Goal: Communication & Community: Answer question/provide support

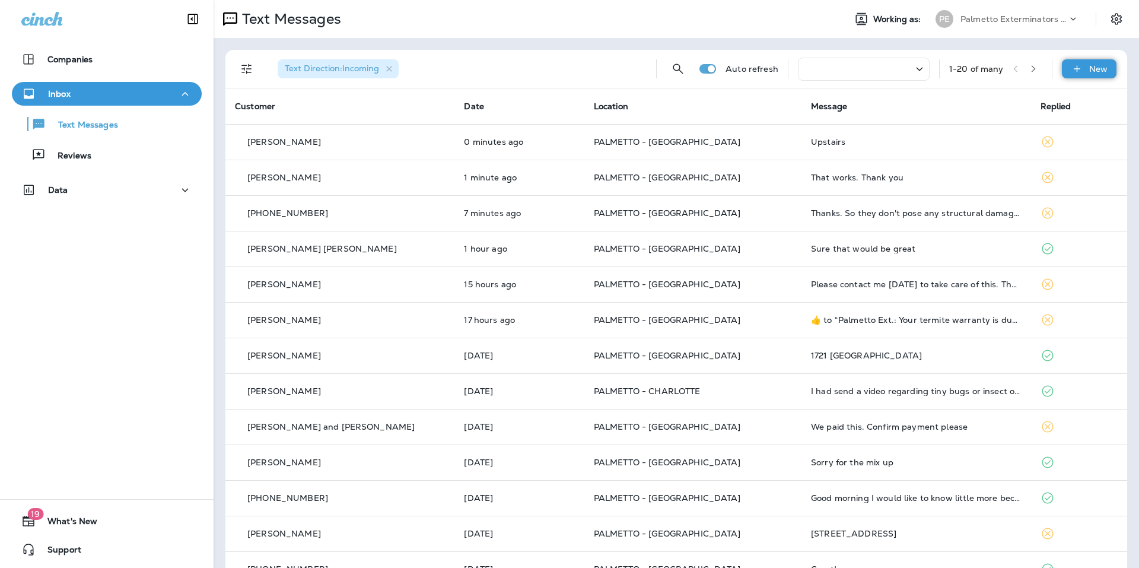
click at [1089, 65] on p "New" at bounding box center [1098, 68] width 18 height 9
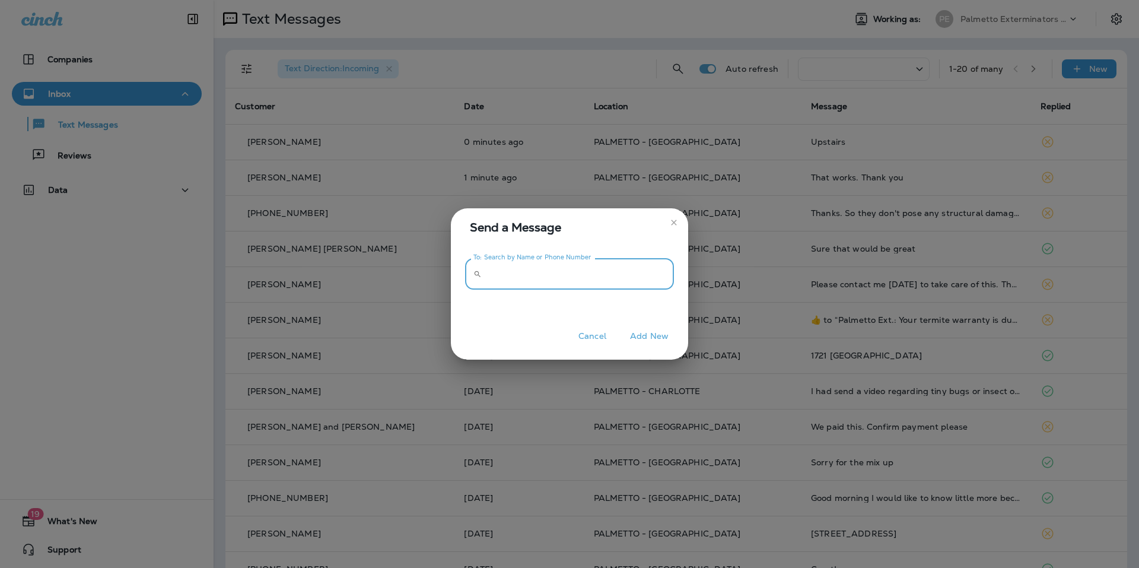
click at [508, 267] on input "To: Search by Name or Phone Number" at bounding box center [579, 273] width 187 height 31
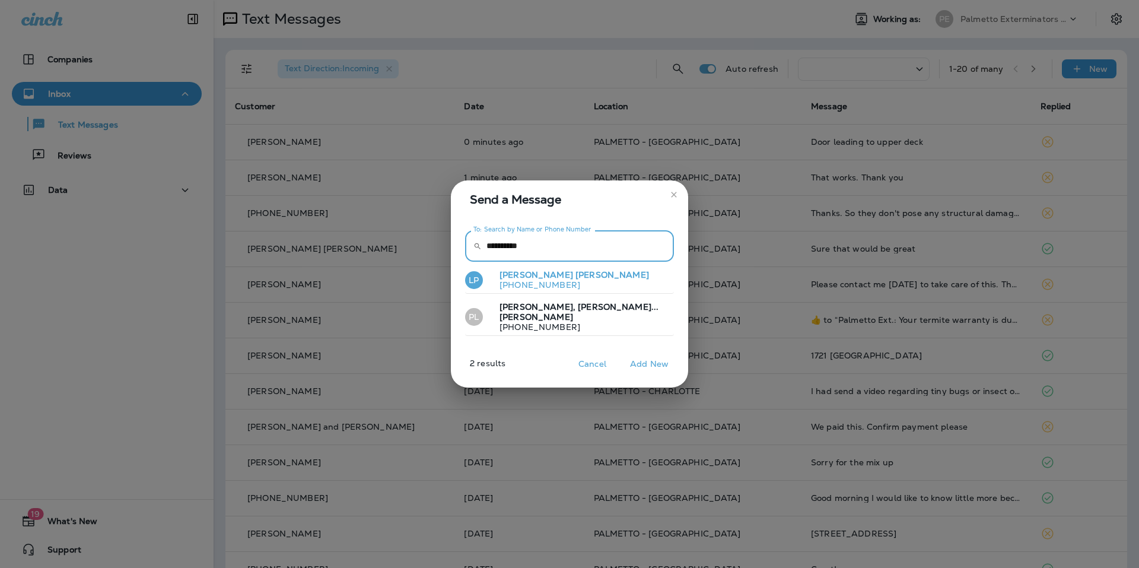
type input "**********"
click at [567, 284] on button "LP Laura Peter +18436559685" at bounding box center [569, 279] width 209 height 27
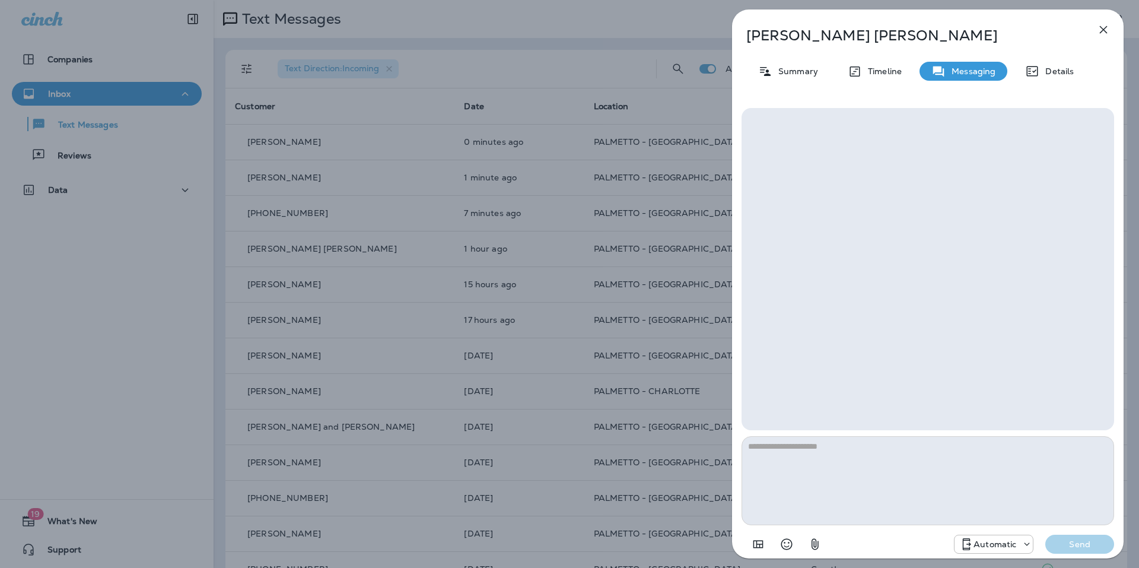
click at [819, 454] on textarea at bounding box center [927, 480] width 372 height 89
type textarea "**"
click at [1069, 540] on p "Send" at bounding box center [1079, 543] width 50 height 11
click at [145, 282] on div "Laura Peter Summary Timeline Messaging Details hi Caitlyn Norris Aug 18, 2025 9…" at bounding box center [569, 284] width 1139 height 568
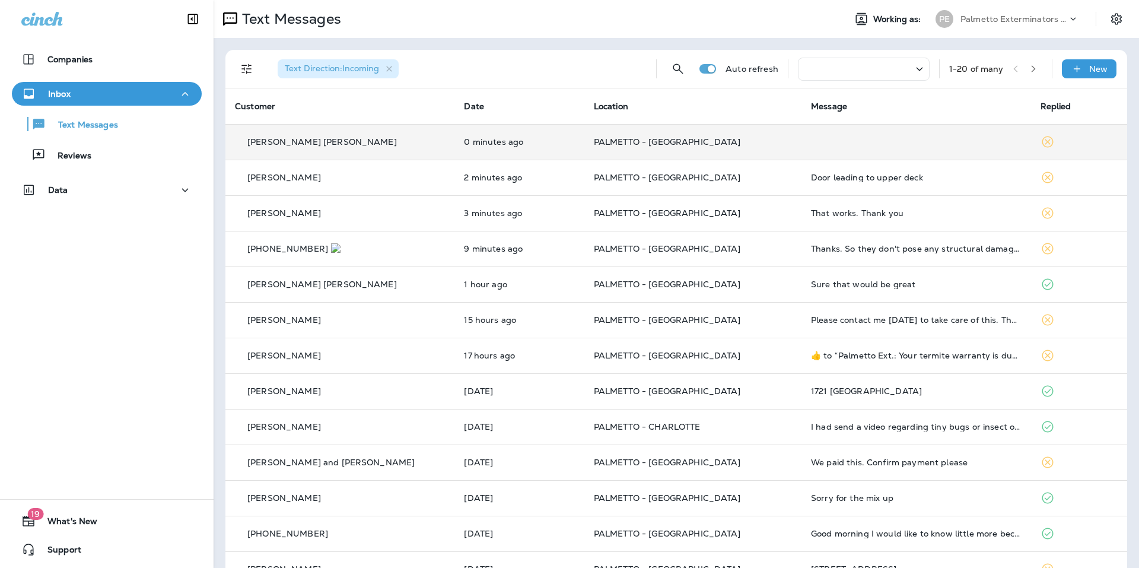
click at [755, 142] on p "PALMETTO - [GEOGRAPHIC_DATA]" at bounding box center [693, 141] width 198 height 9
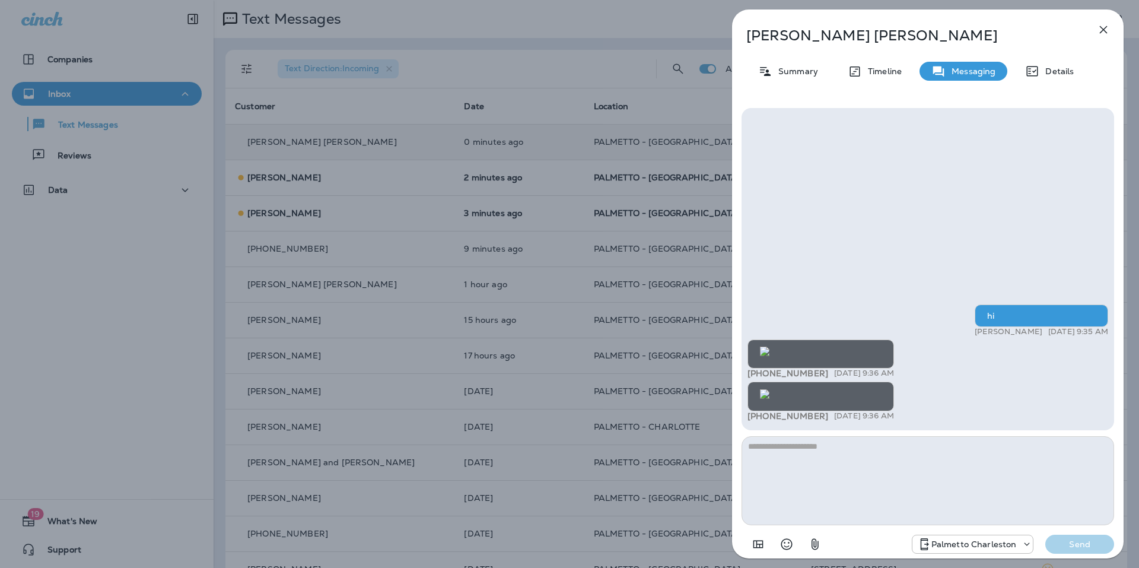
scroll to position [-390, 0]
click at [769, 346] on img at bounding box center [764, 350] width 9 height 9
click at [769, 389] on img at bounding box center [764, 393] width 9 height 9
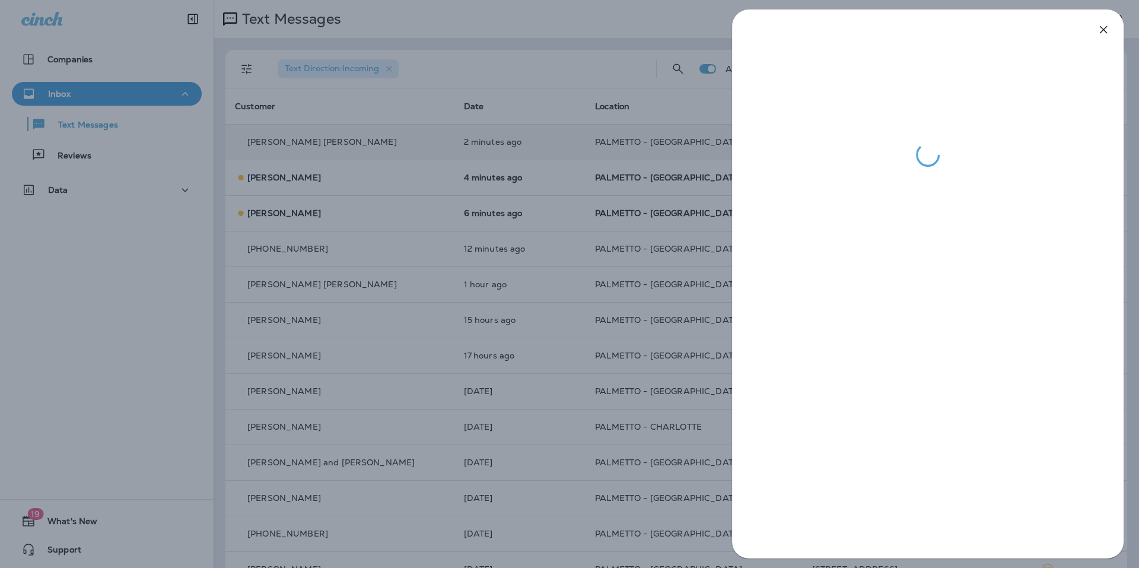
click at [509, 68] on div at bounding box center [569, 284] width 1139 height 568
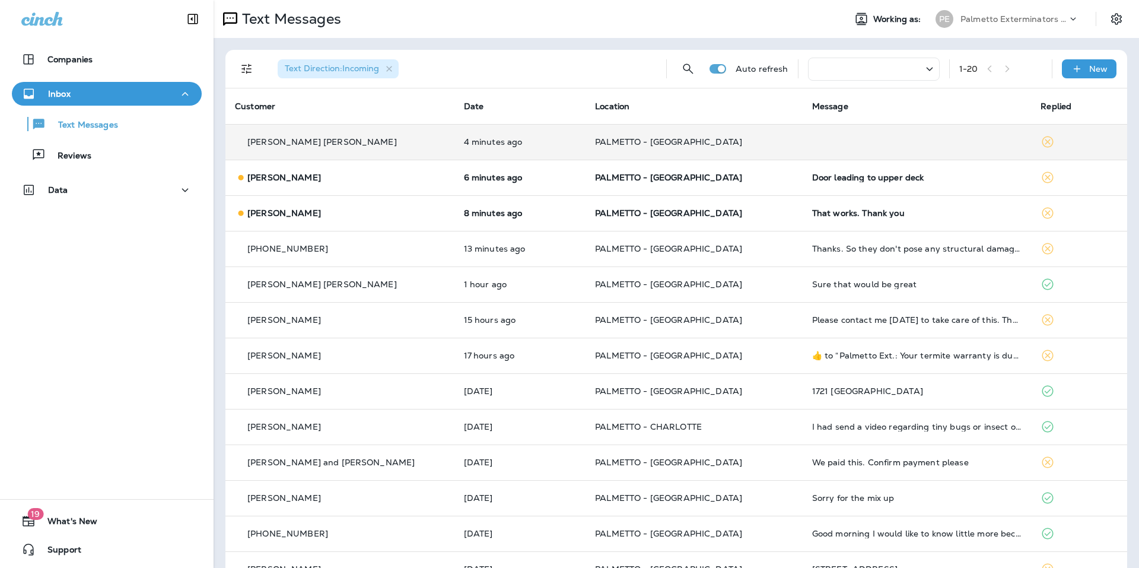
click at [740, 138] on p "PALMETTO - [GEOGRAPHIC_DATA]" at bounding box center [694, 141] width 198 height 9
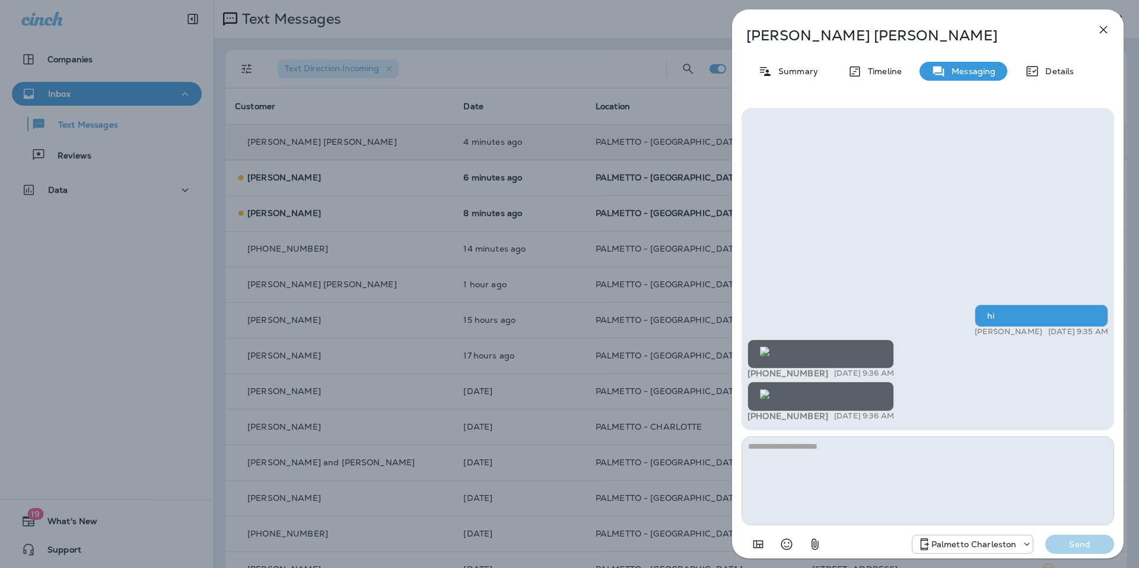
click at [769, 389] on img at bounding box center [764, 393] width 9 height 9
